Goal: Check status

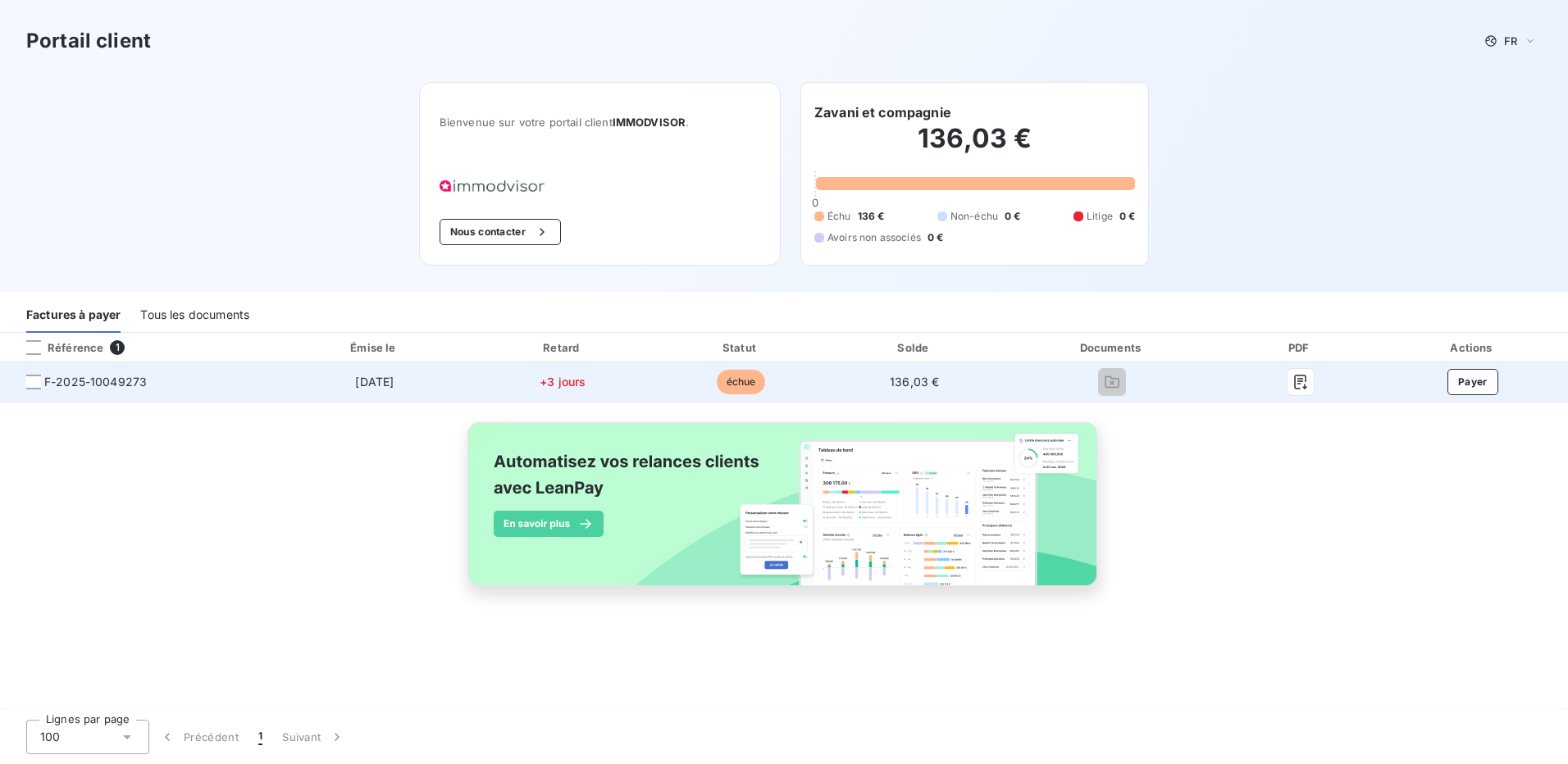
drag, startPoint x: 31, startPoint y: 383, endPoint x: 84, endPoint y: 374, distance: 53.8
click at [31, 382] on div at bounding box center [34, 382] width 15 height 15
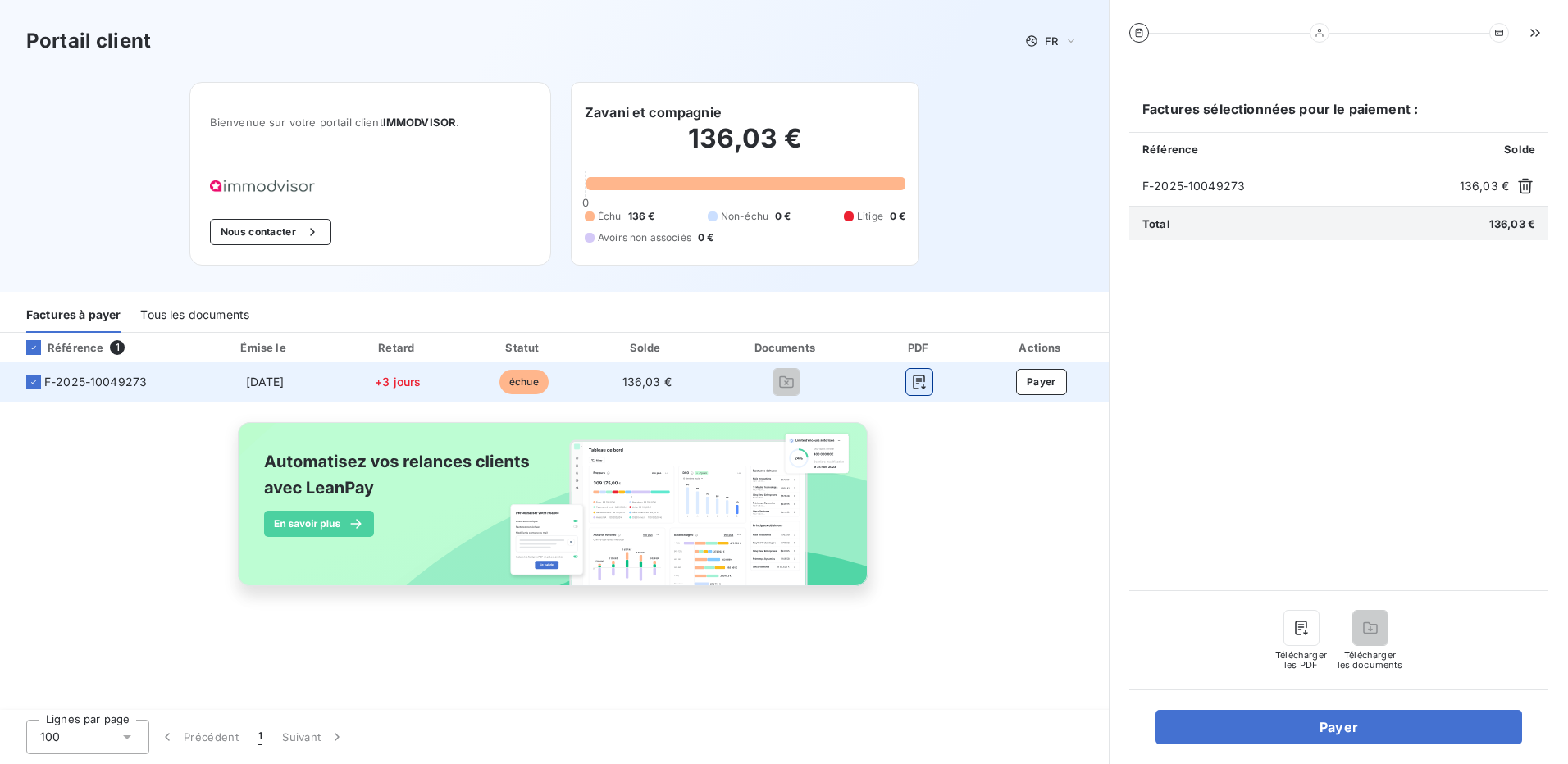
click at [920, 383] on icon "button" at bounding box center [920, 382] width 17 height 17
click at [916, 379] on icon "button" at bounding box center [920, 382] width 12 height 15
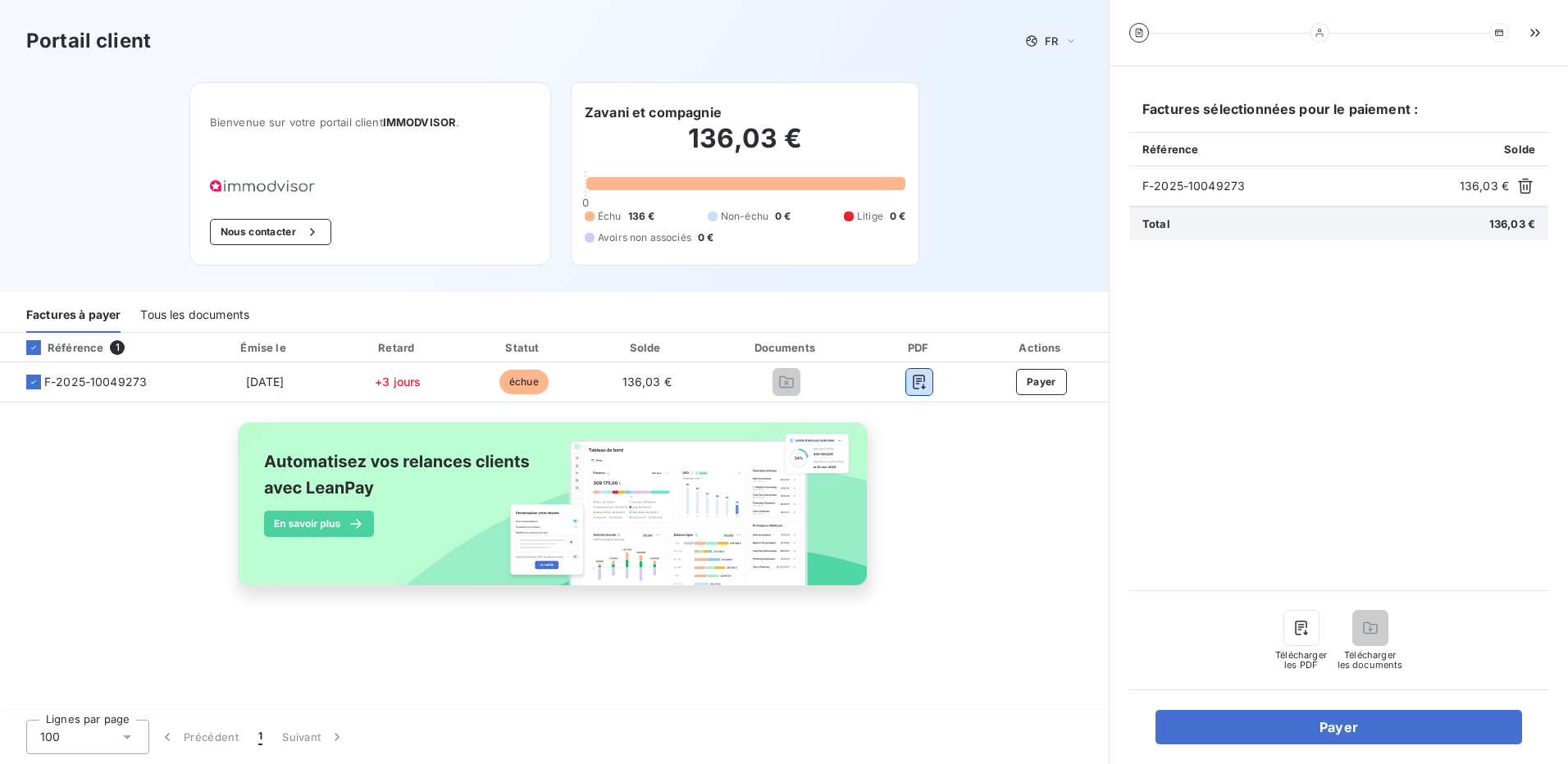
click at [233, 317] on div "Tous les documents" at bounding box center [194, 315] width 109 height 34
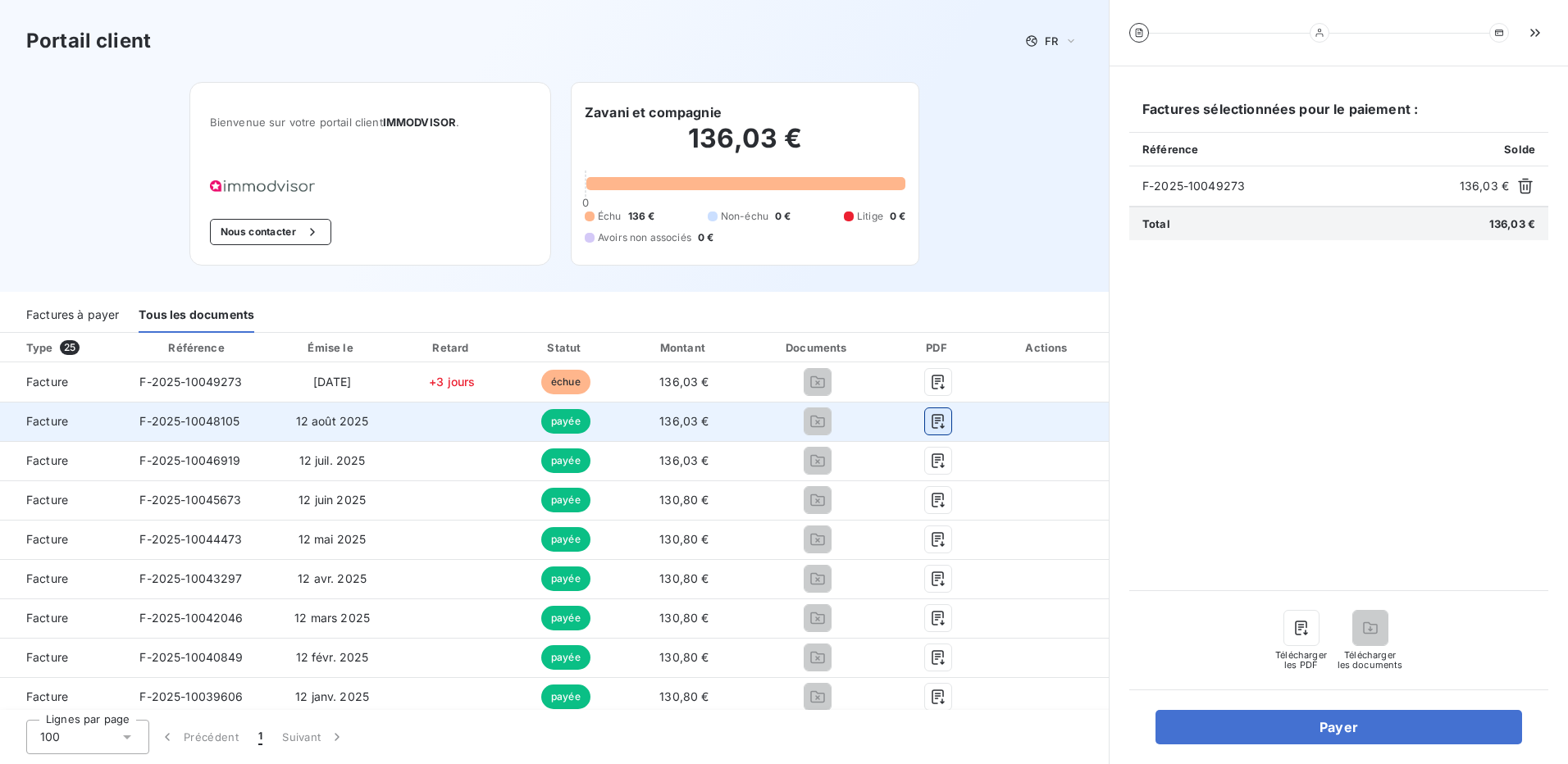
click at [930, 419] on icon "button" at bounding box center [938, 422] width 17 height 17
